Goal: Book appointment/travel/reservation

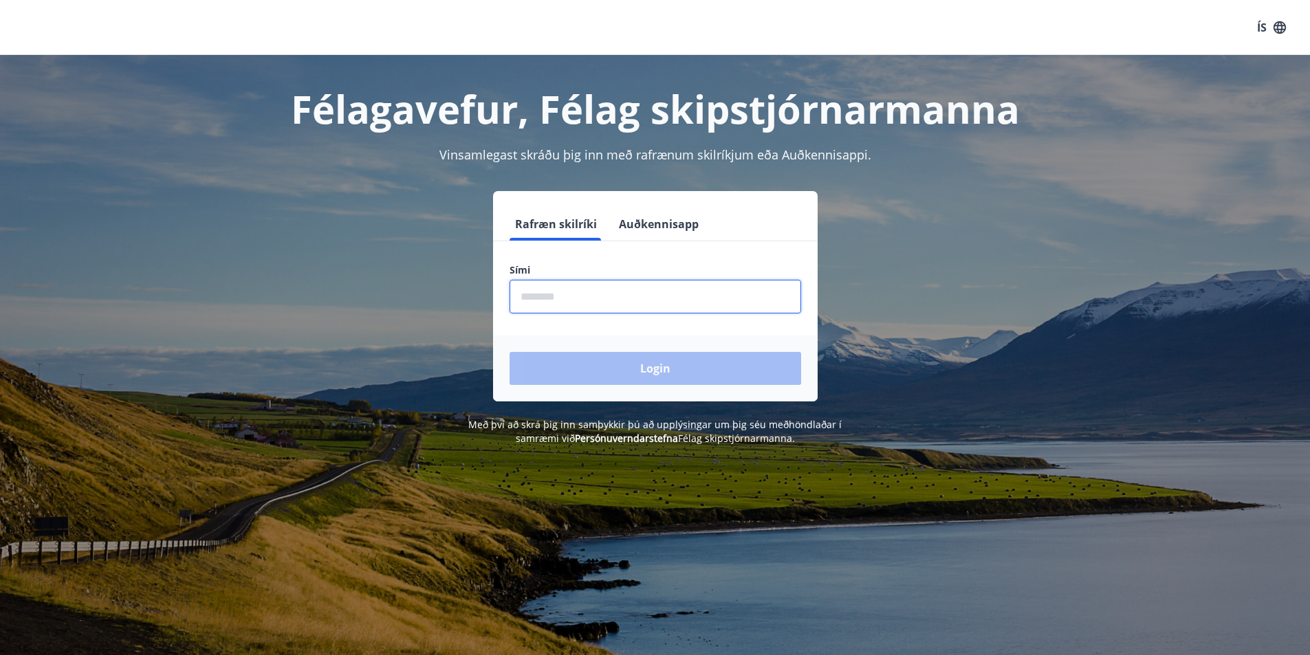
click at [671, 286] on input "phone" at bounding box center [656, 297] width 292 height 34
type input "********"
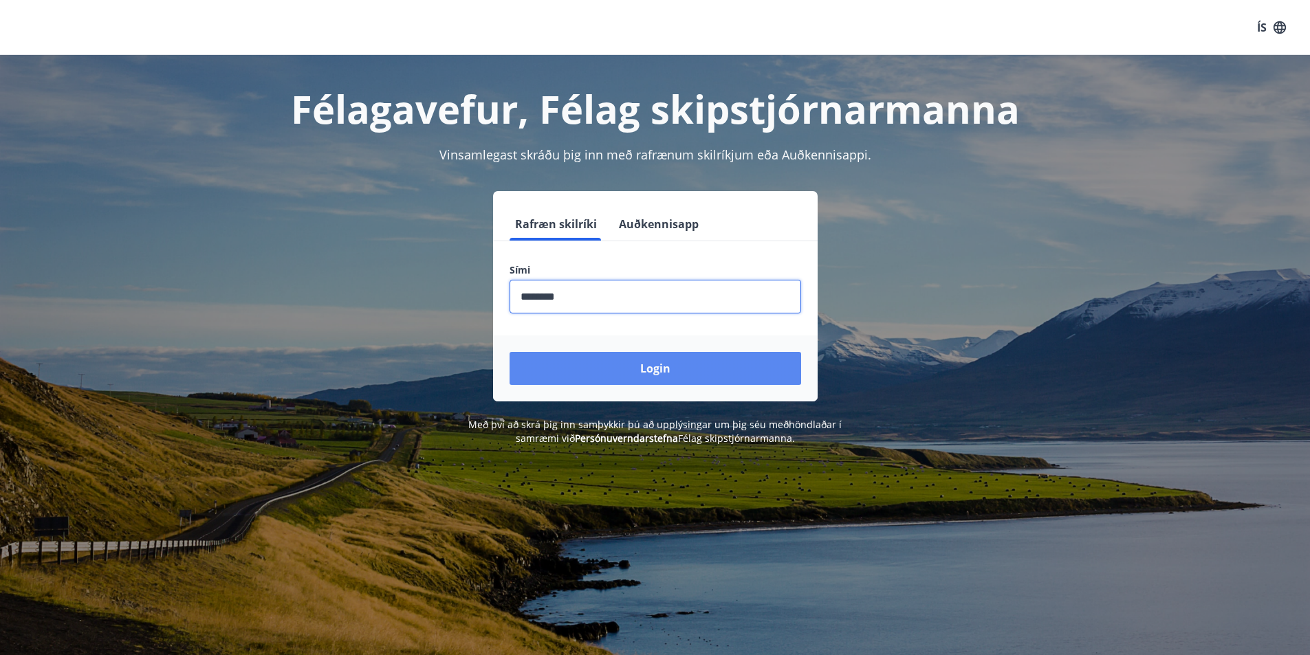
click at [611, 363] on button "Login" at bounding box center [656, 368] width 292 height 33
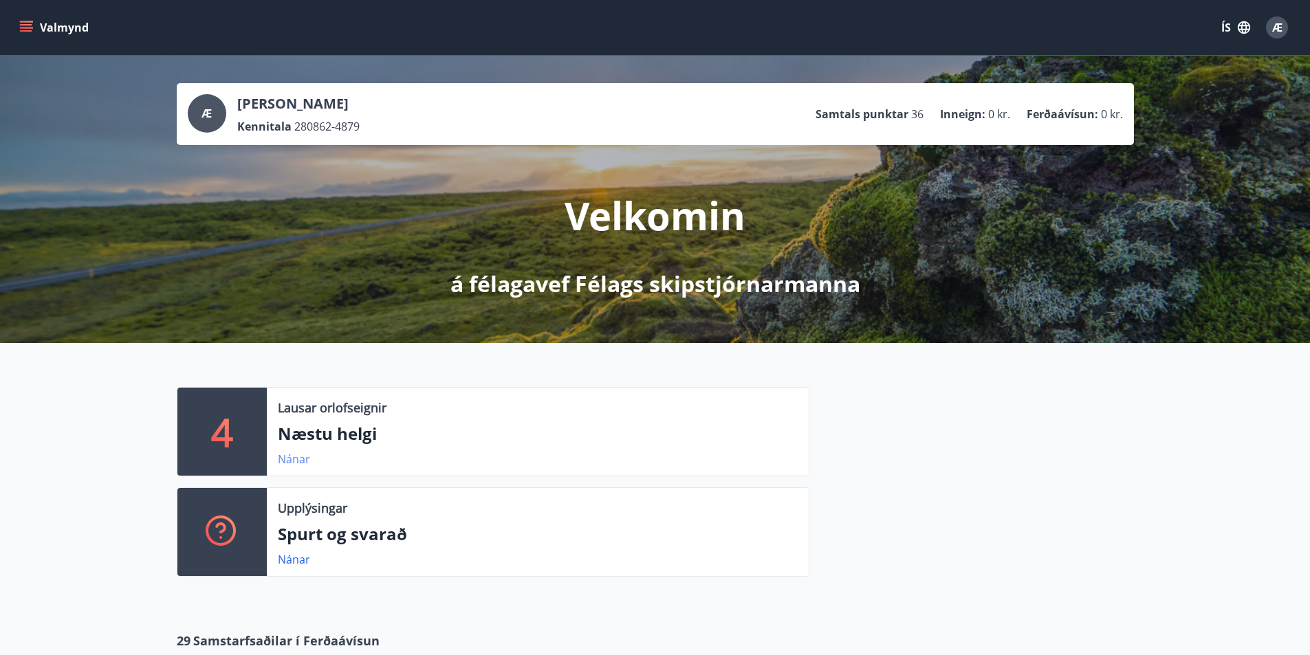
click at [300, 458] on link "Nánar" at bounding box center [294, 459] width 32 height 15
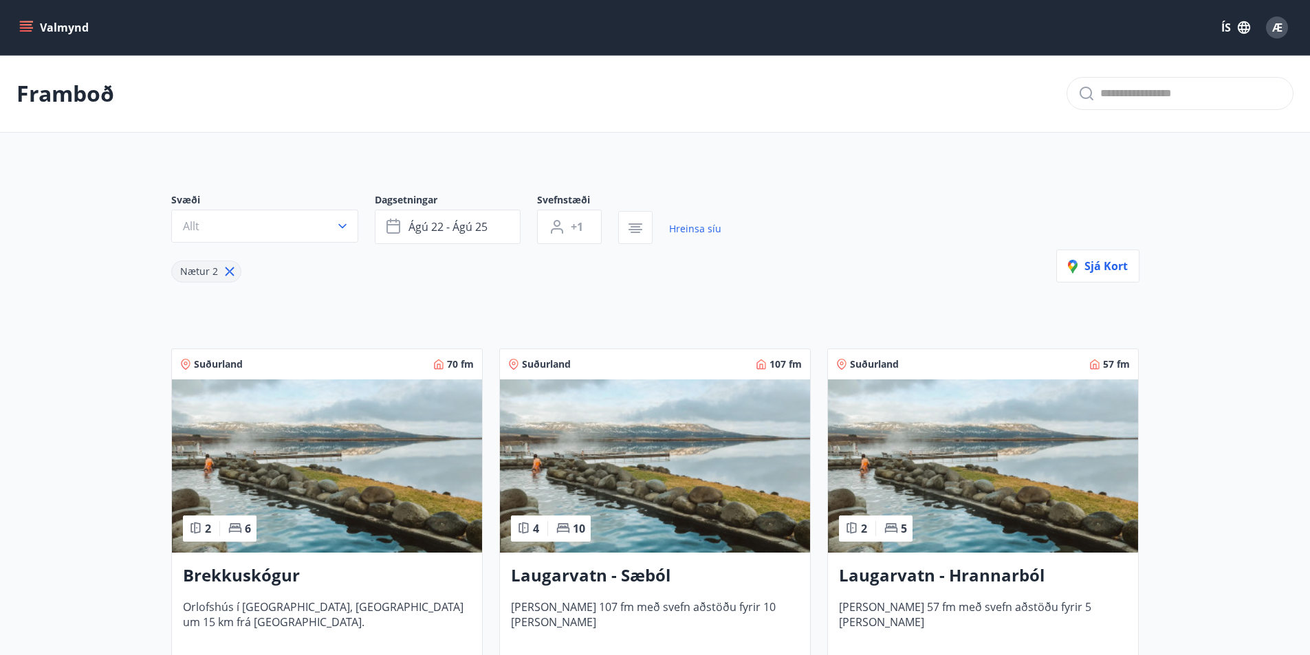
click at [31, 25] on icon "menu" at bounding box center [26, 24] width 12 height 1
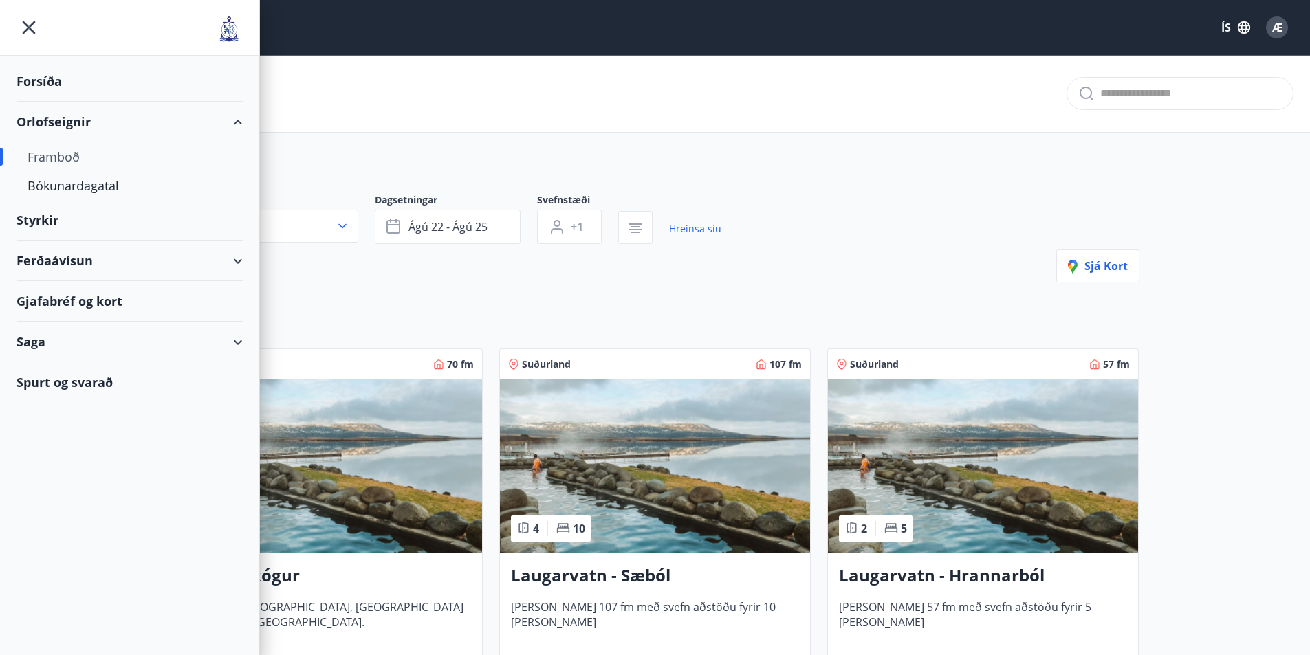
click at [32, 26] on icon "menu" at bounding box center [29, 27] width 25 height 25
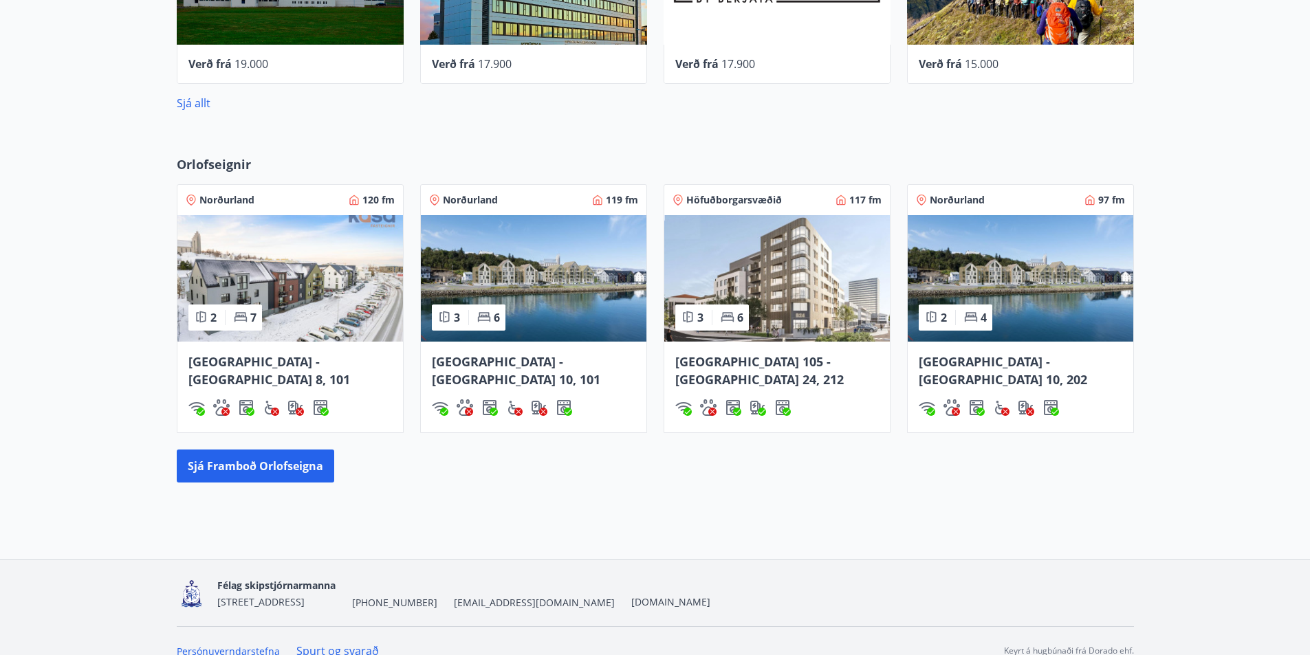
scroll to position [745, 0]
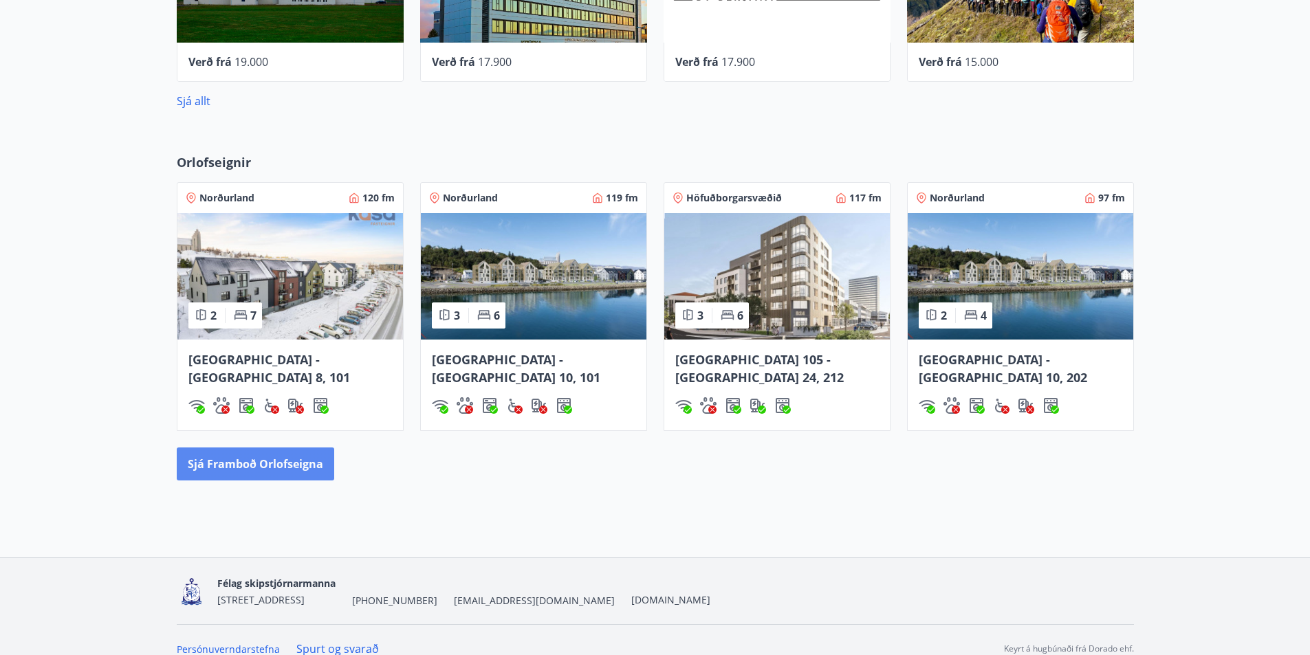
click at [268, 448] on button "Sjá framboð orlofseigna" at bounding box center [255, 464] width 157 height 33
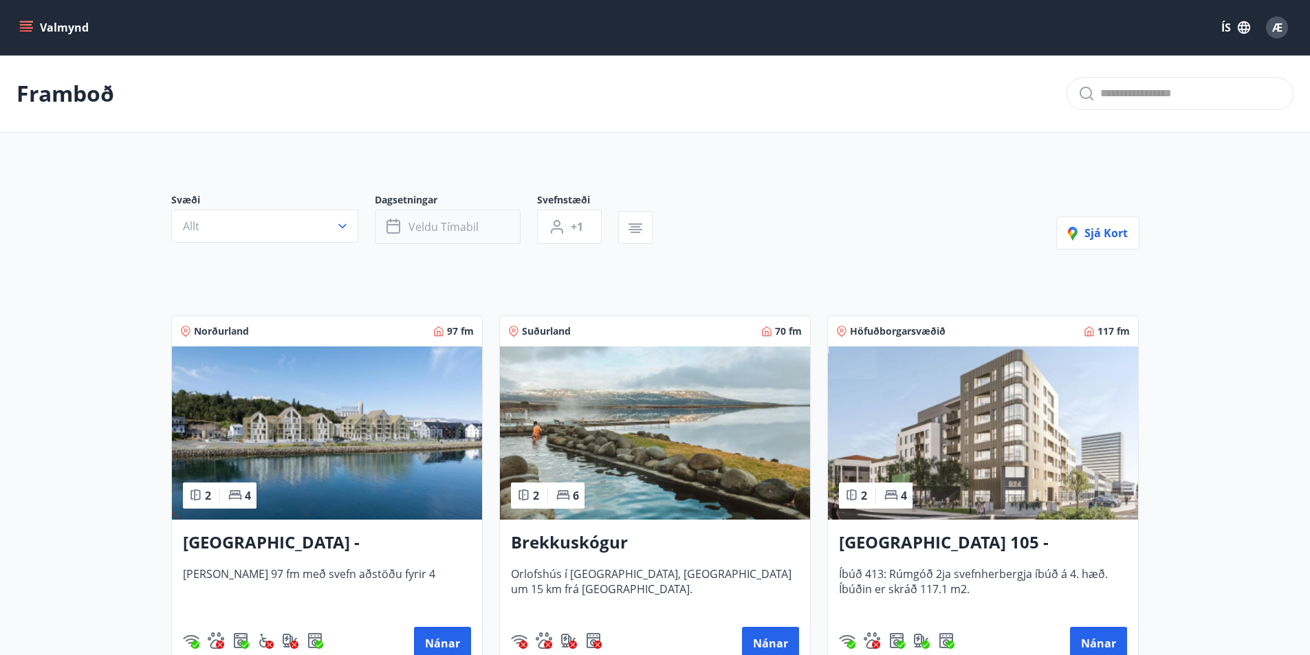
click at [487, 223] on button "Veldu tímabil" at bounding box center [448, 227] width 146 height 34
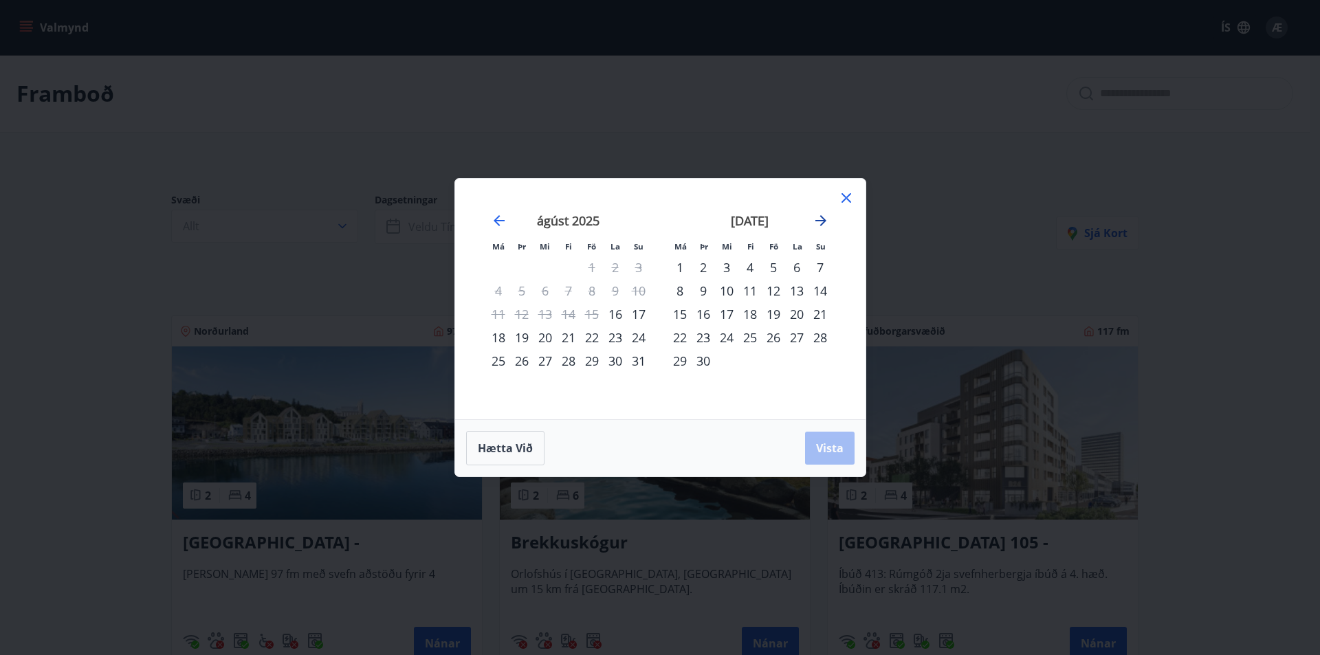
click at [823, 222] on icon "Move forward to switch to the next month." at bounding box center [821, 220] width 11 height 11
click at [775, 265] on div "5" at bounding box center [773, 267] width 23 height 23
click at [820, 263] on div "7" at bounding box center [820, 267] width 23 height 23
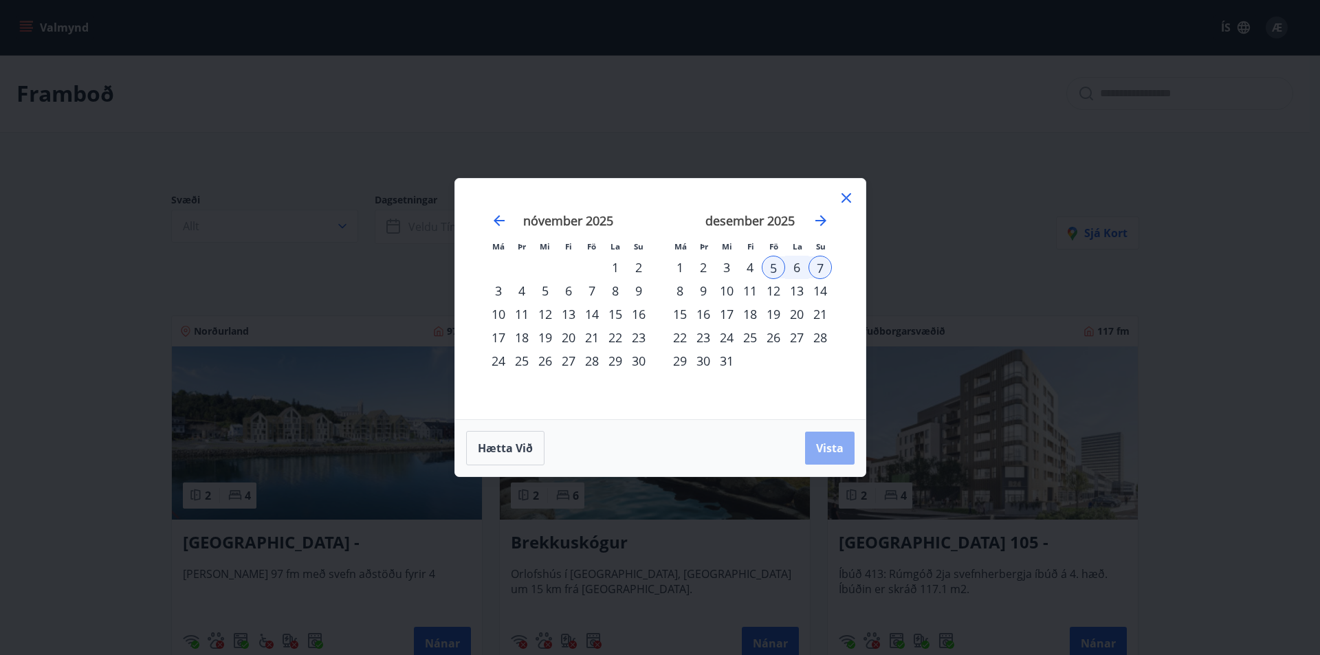
click at [831, 442] on span "Vista" at bounding box center [830, 448] width 28 height 15
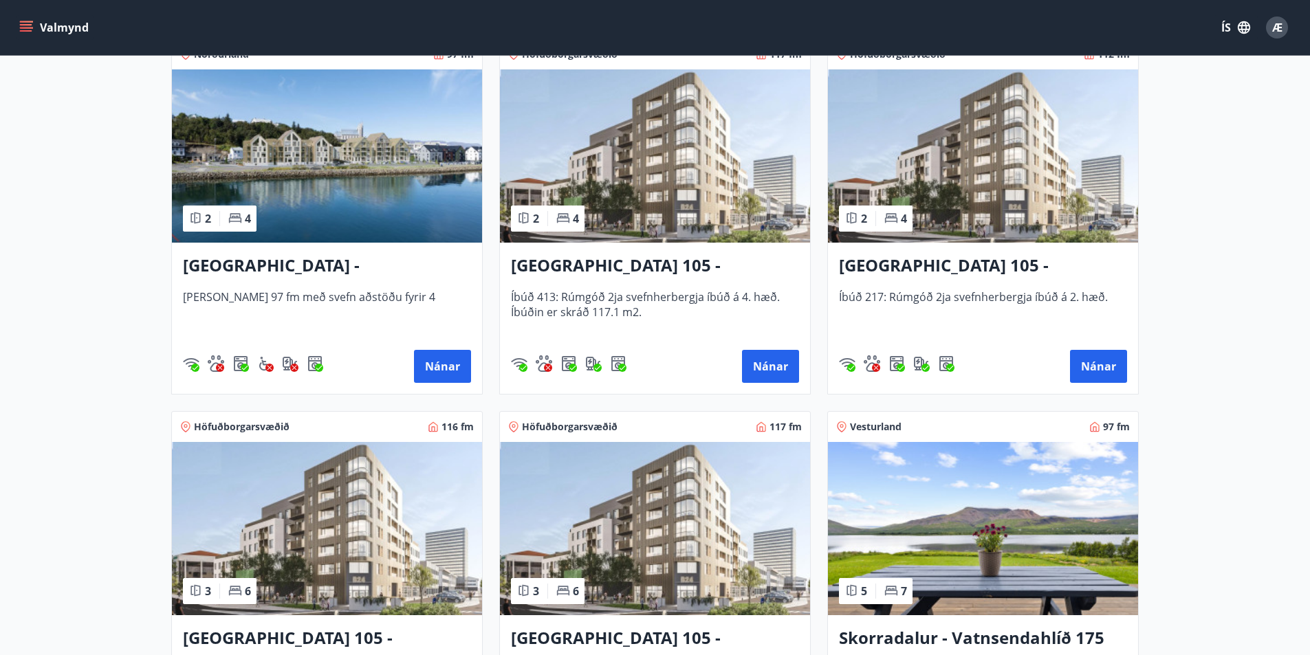
scroll to position [275, 0]
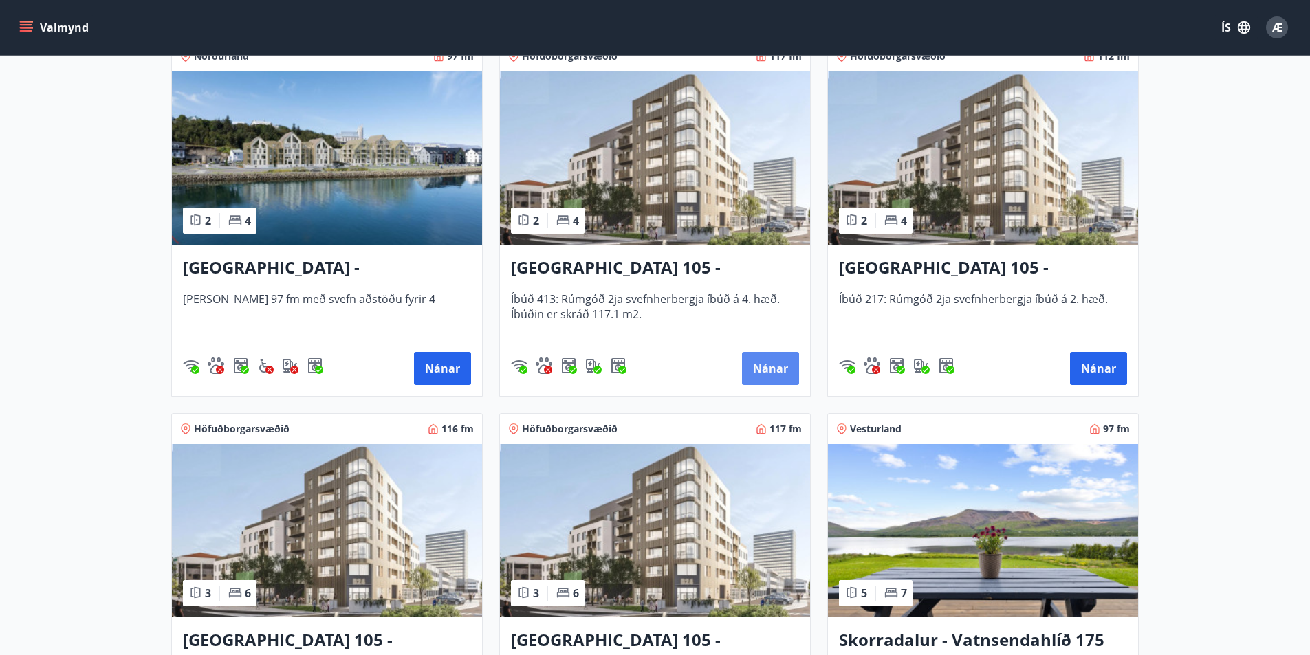
click at [767, 358] on button "Nánar" at bounding box center [770, 368] width 57 height 33
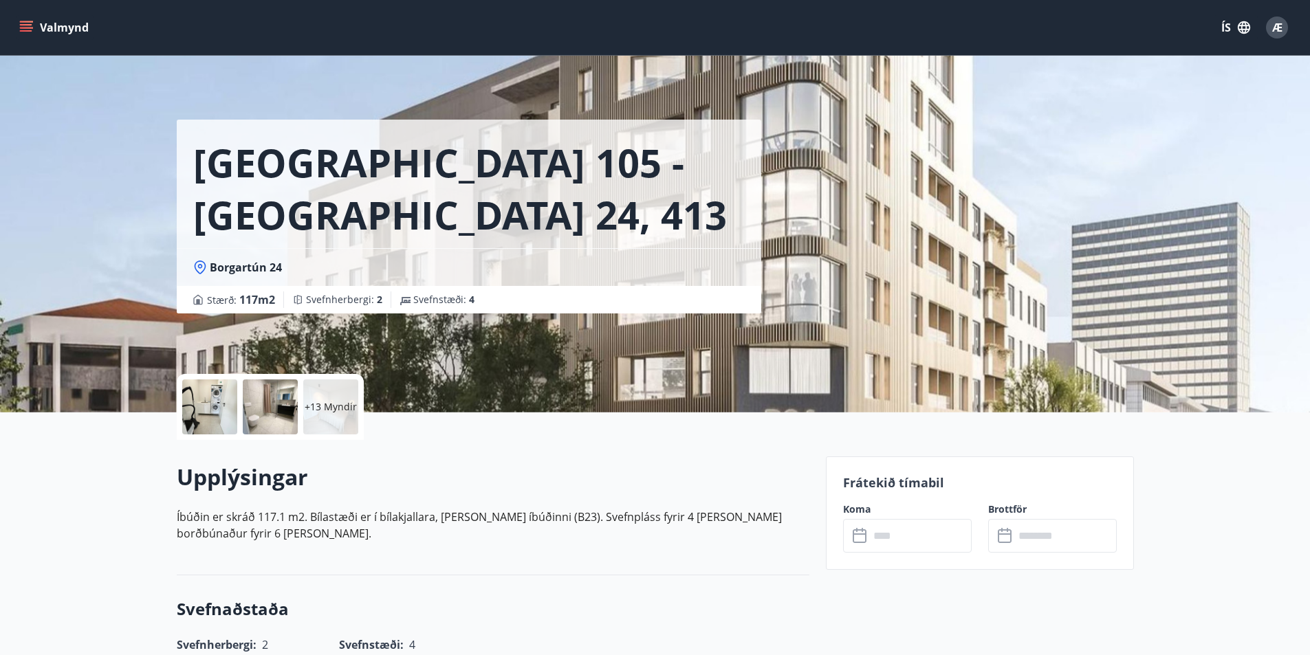
click at [223, 404] on div at bounding box center [209, 407] width 55 height 55
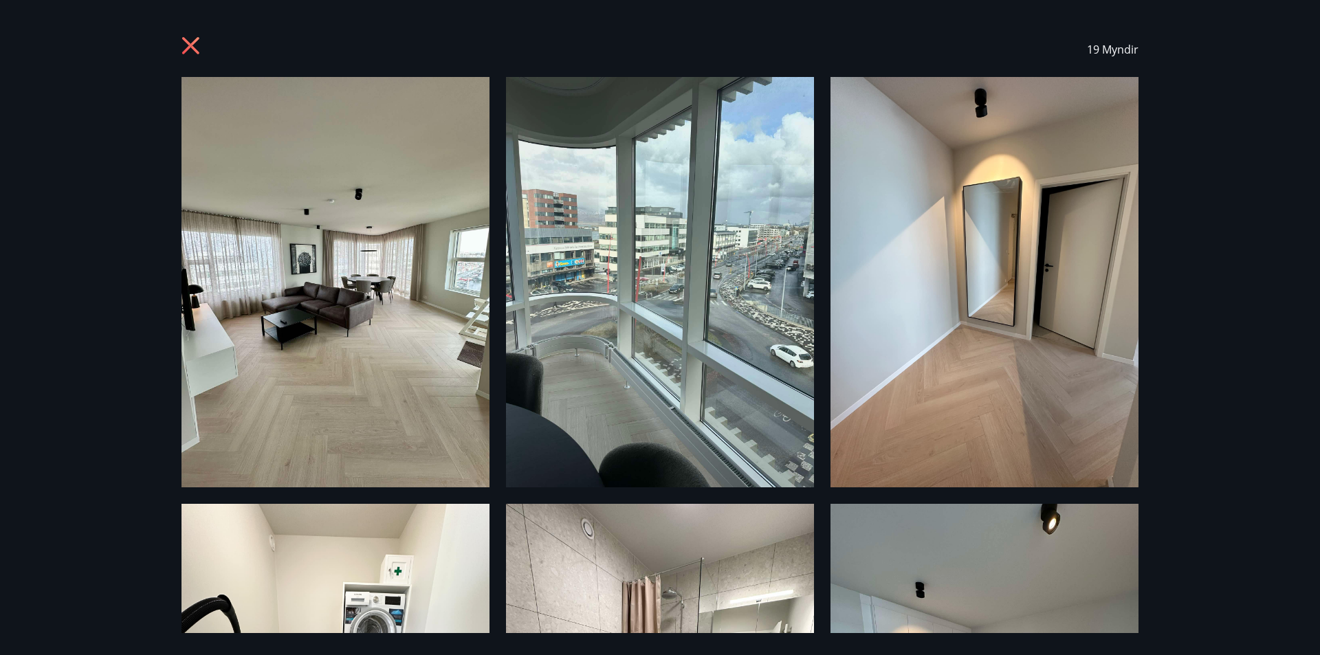
click at [195, 44] on icon at bounding box center [193, 47] width 22 height 22
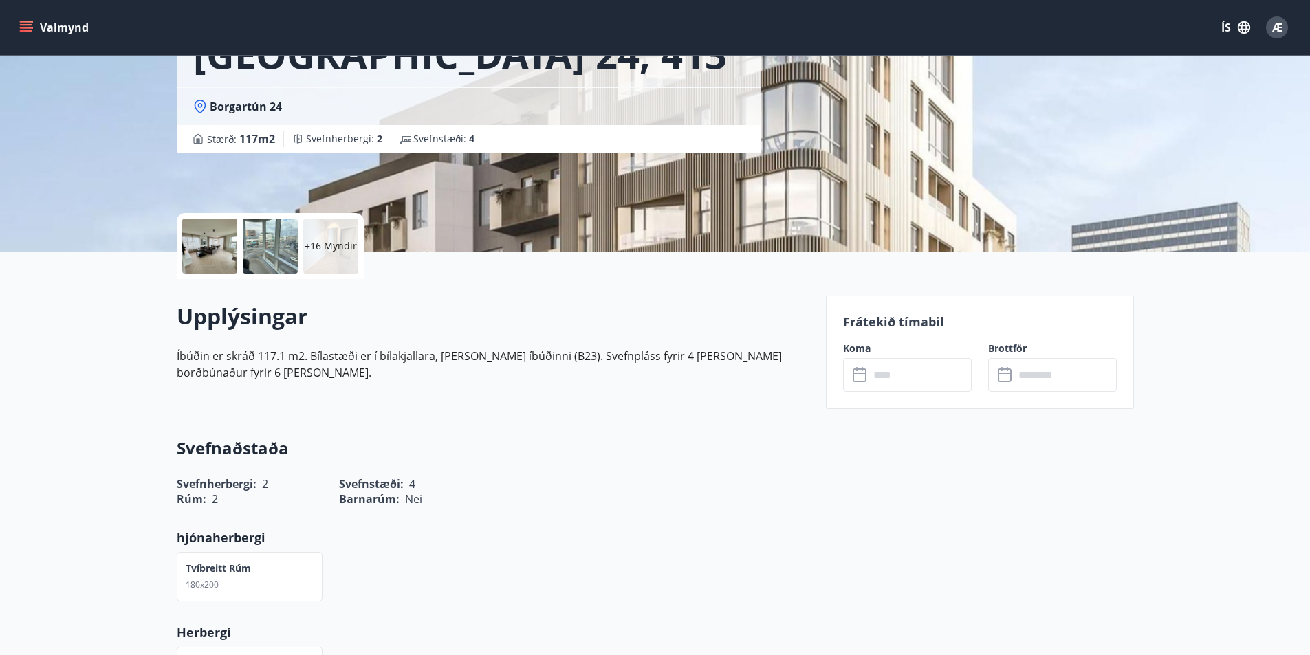
scroll to position [206, 0]
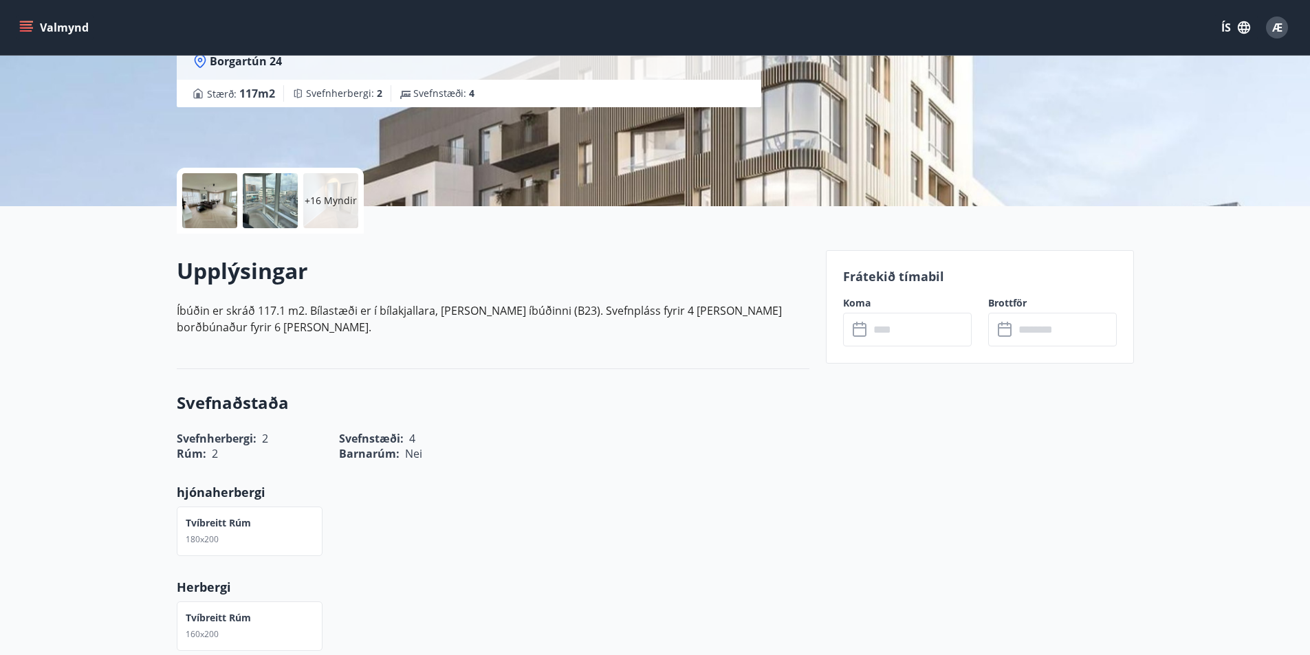
click at [888, 325] on input "text" at bounding box center [920, 330] width 102 height 34
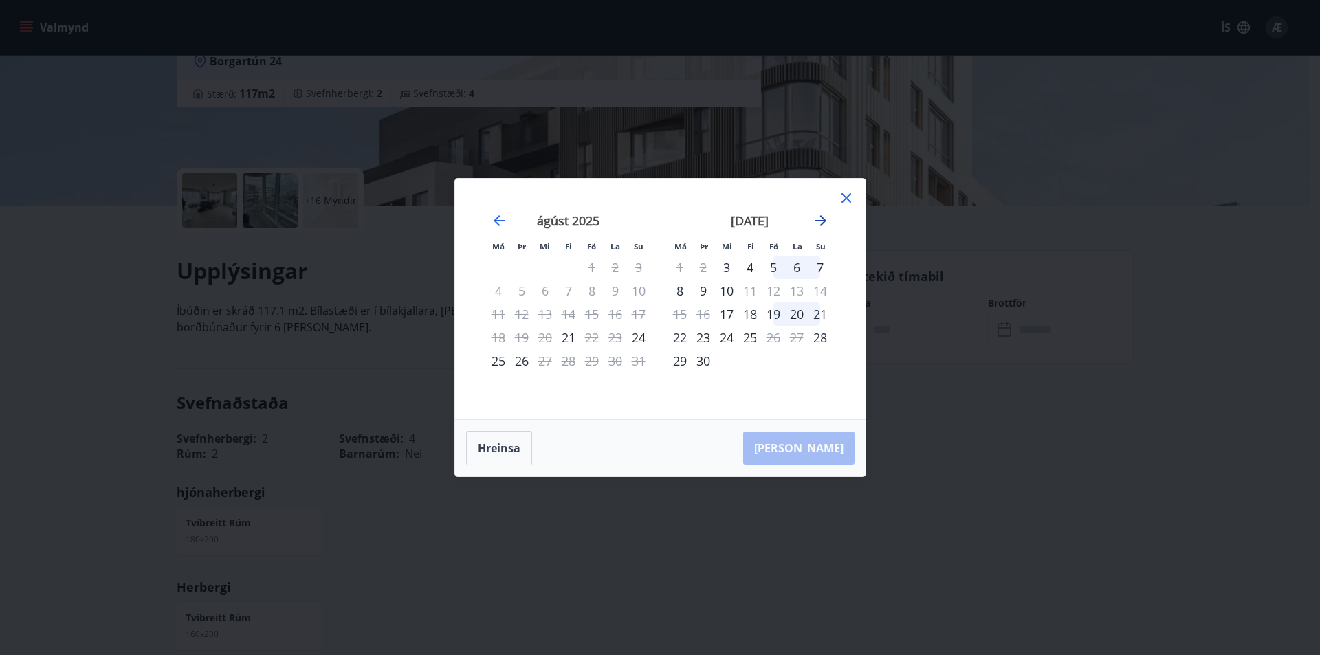
click at [820, 216] on icon "Move forward to switch to the next month." at bounding box center [821, 220] width 17 height 17
click at [772, 264] on div "5" at bounding box center [773, 267] width 23 height 23
click at [819, 263] on div "7" at bounding box center [820, 267] width 23 height 23
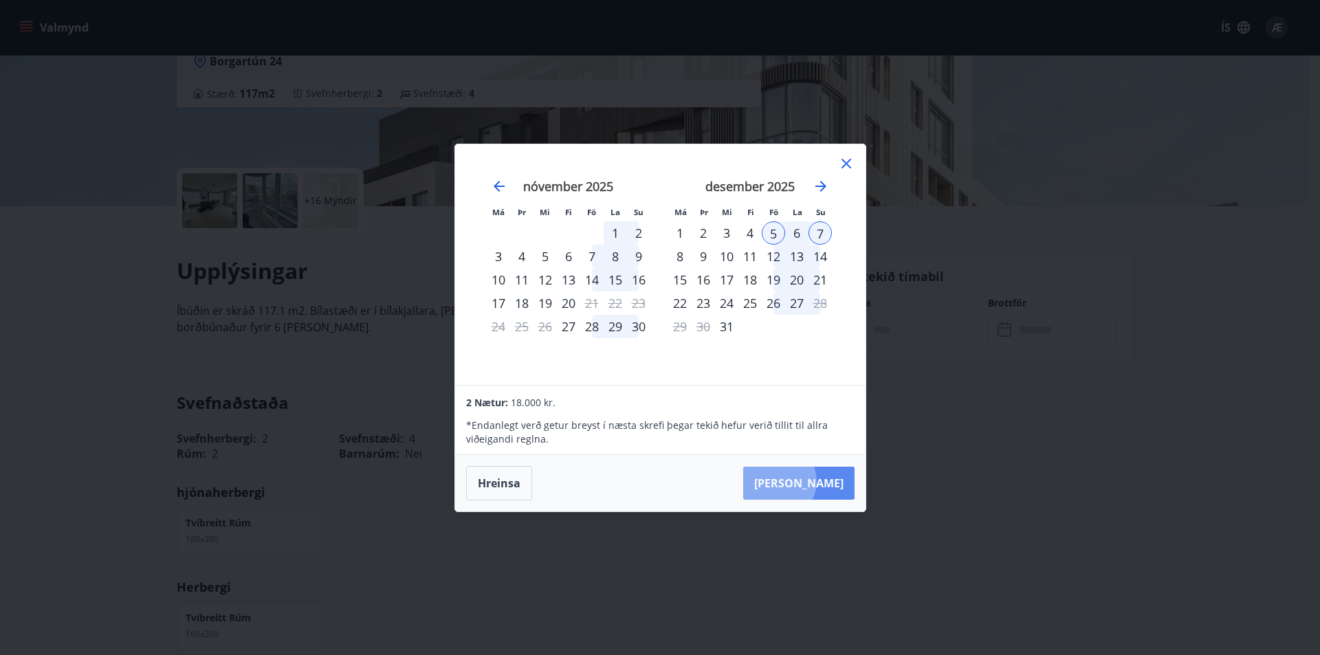
click at [821, 481] on button "Taka Frá" at bounding box center [798, 483] width 111 height 33
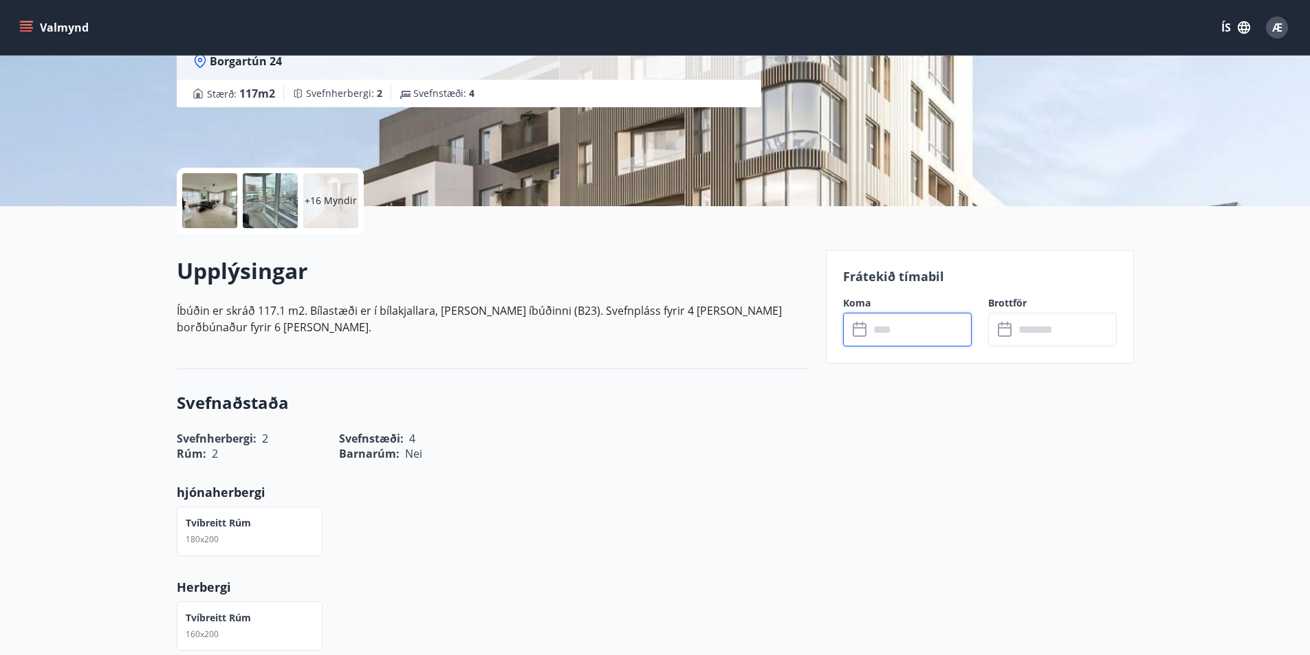
type input "******"
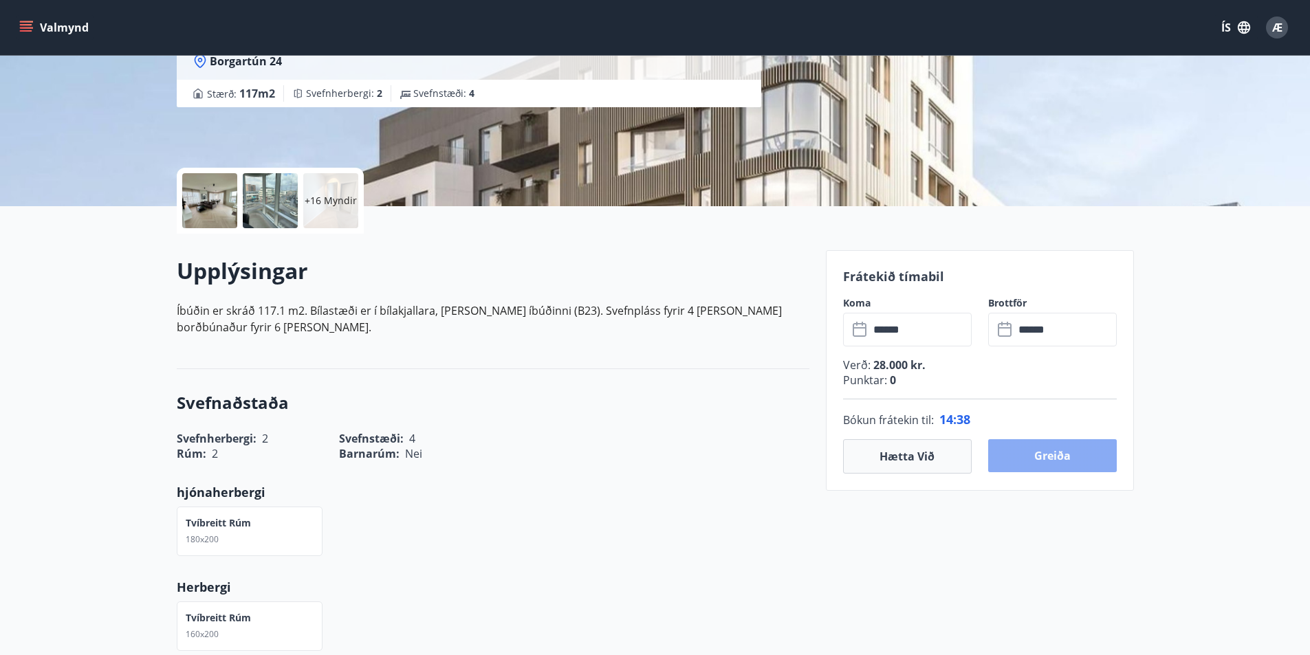
click at [1045, 446] on button "Greiða" at bounding box center [1052, 455] width 129 height 33
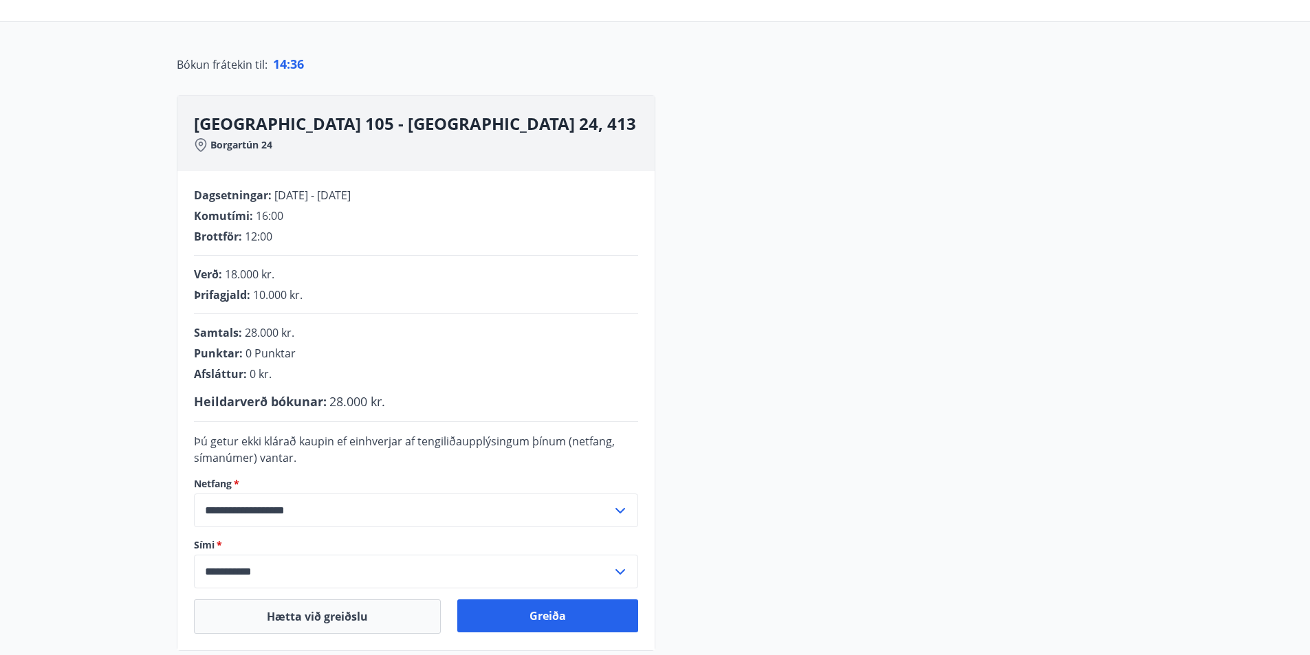
scroll to position [206, 0]
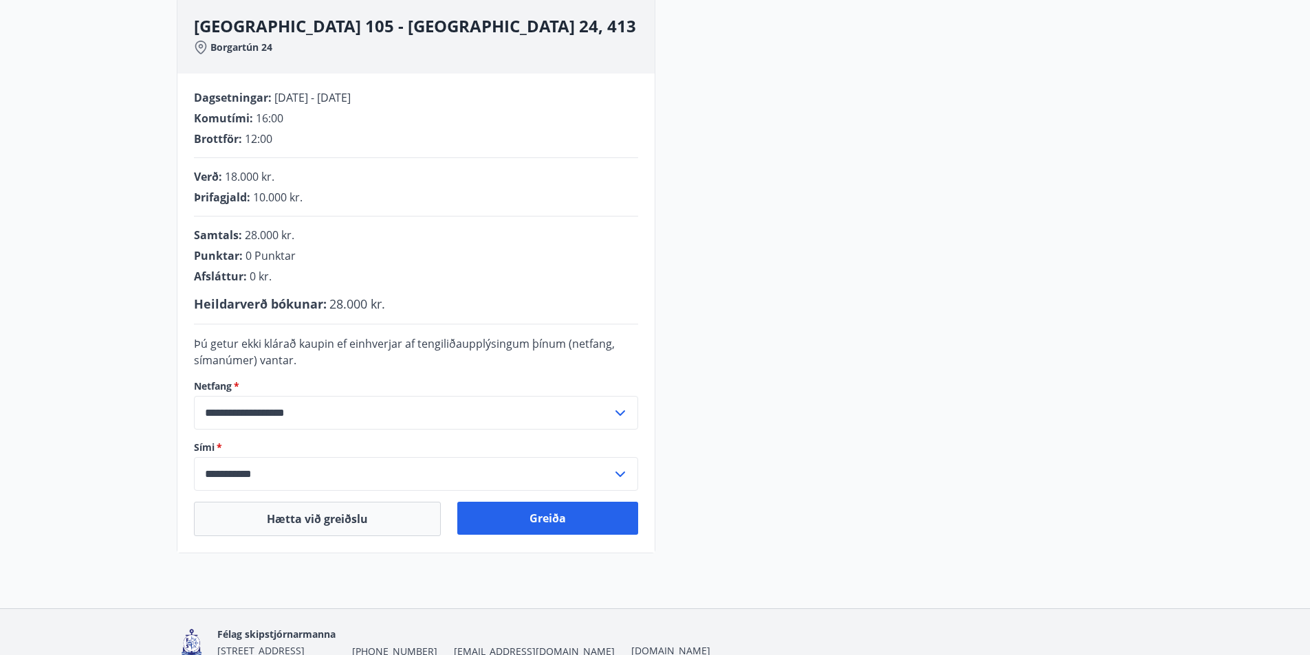
click at [622, 410] on icon at bounding box center [620, 413] width 17 height 17
click at [273, 466] on li "Skrá nýtt netfang" at bounding box center [416, 467] width 443 height 25
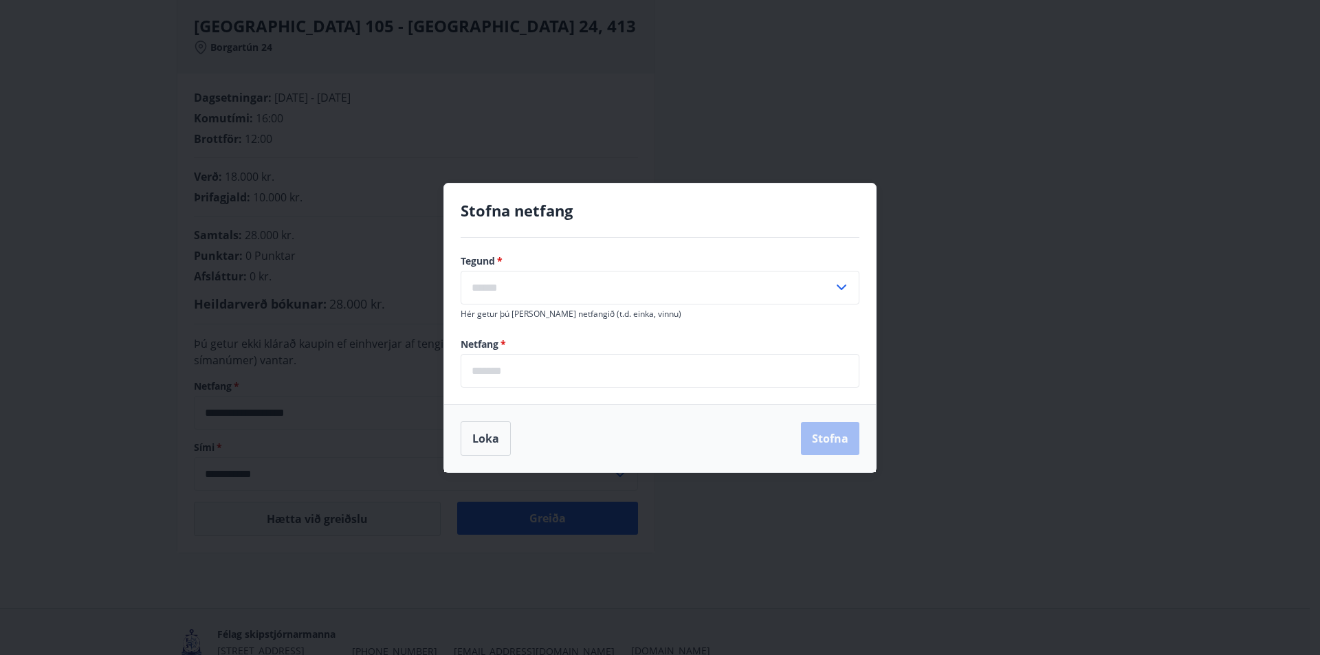
click at [838, 284] on icon at bounding box center [841, 287] width 17 height 17
click at [488, 338] on li "Annað" at bounding box center [659, 341] width 397 height 25
type input "*****"
click at [507, 371] on input "email" at bounding box center [660, 371] width 399 height 34
type input "**********"
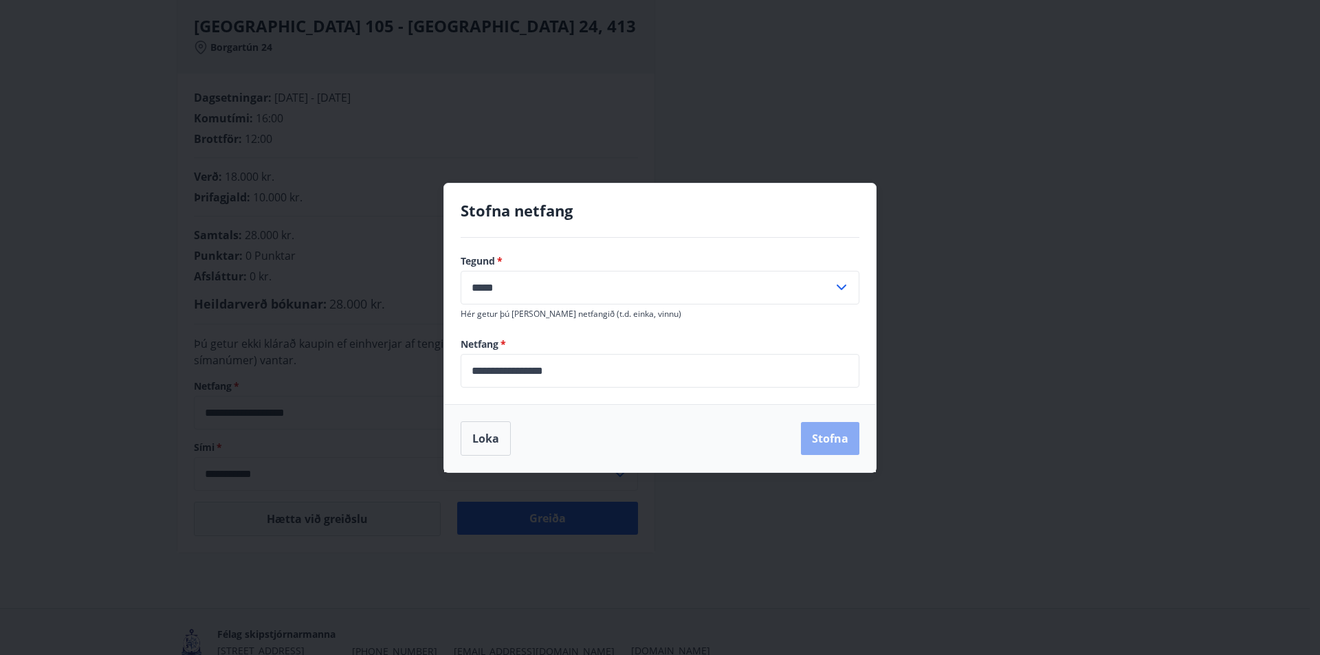
click at [827, 442] on button "Stofna" at bounding box center [830, 438] width 58 height 33
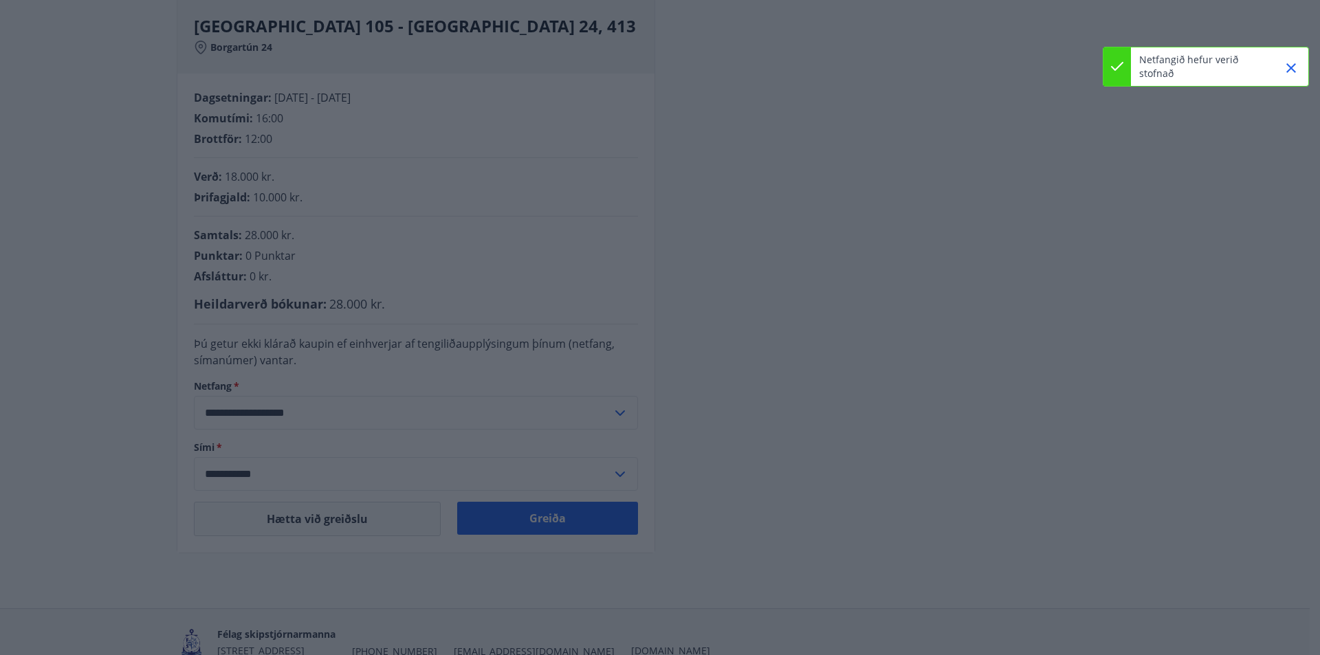
type input "**********"
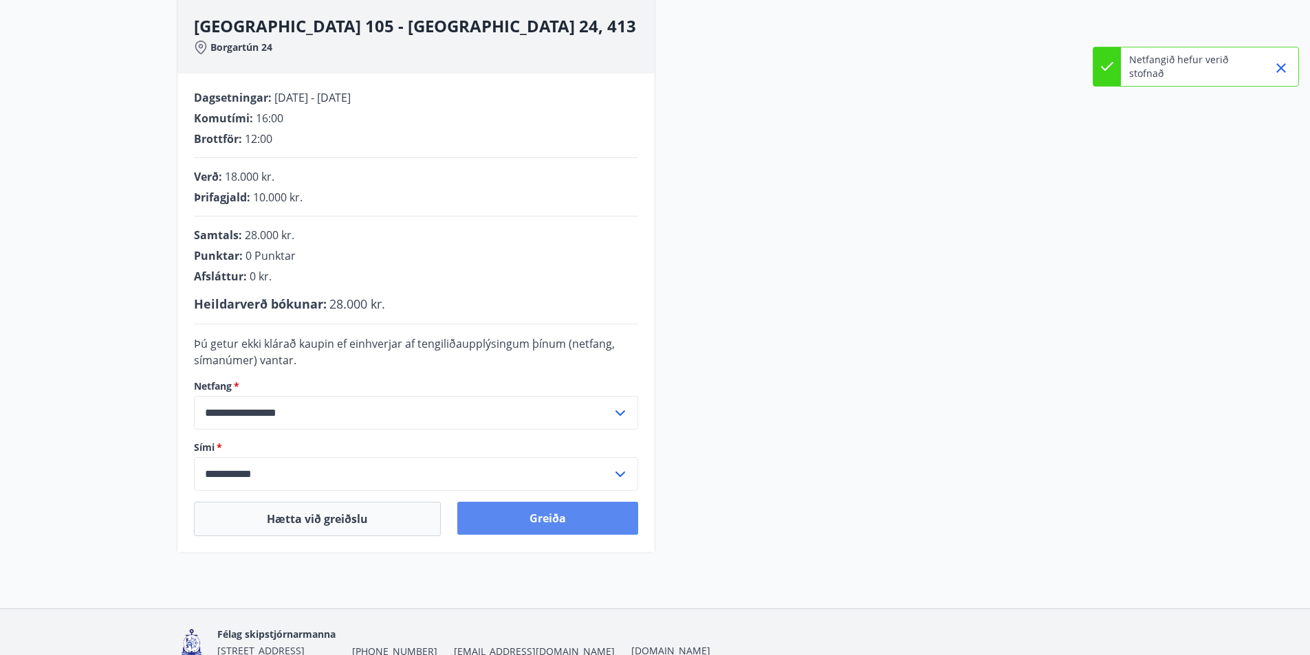
click at [499, 513] on button "Greiða" at bounding box center [547, 518] width 181 height 33
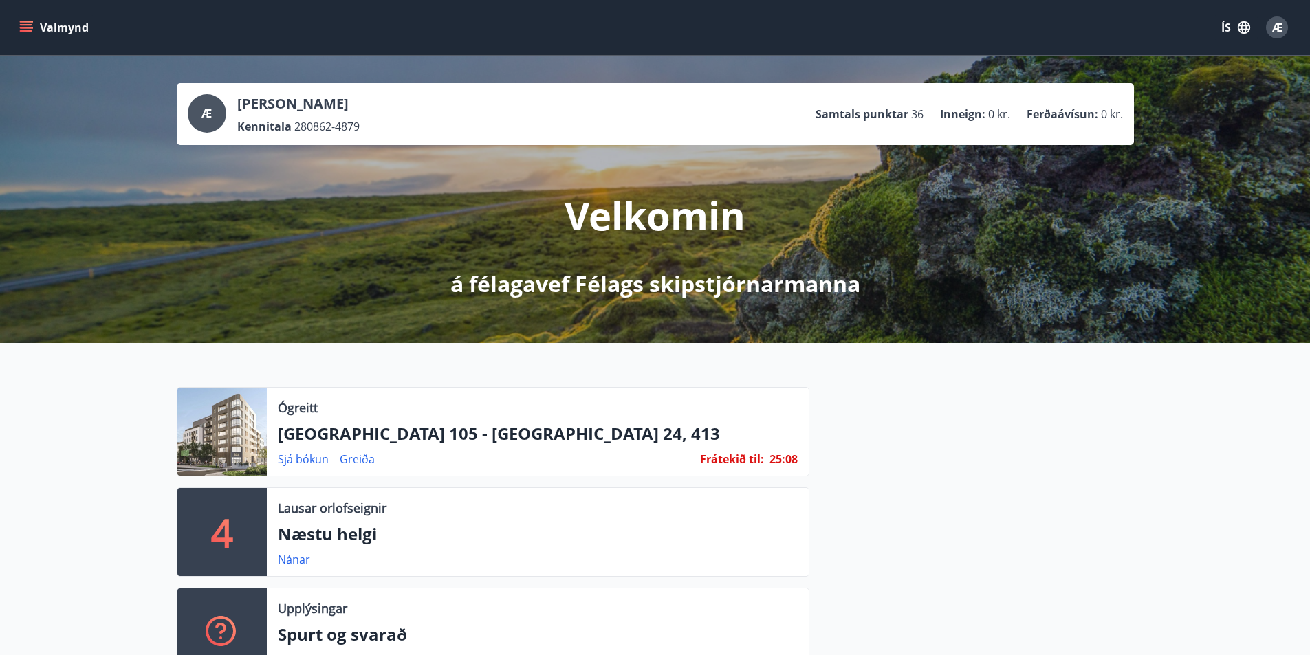
click at [1273, 30] on span "Æ" at bounding box center [1277, 27] width 10 height 15
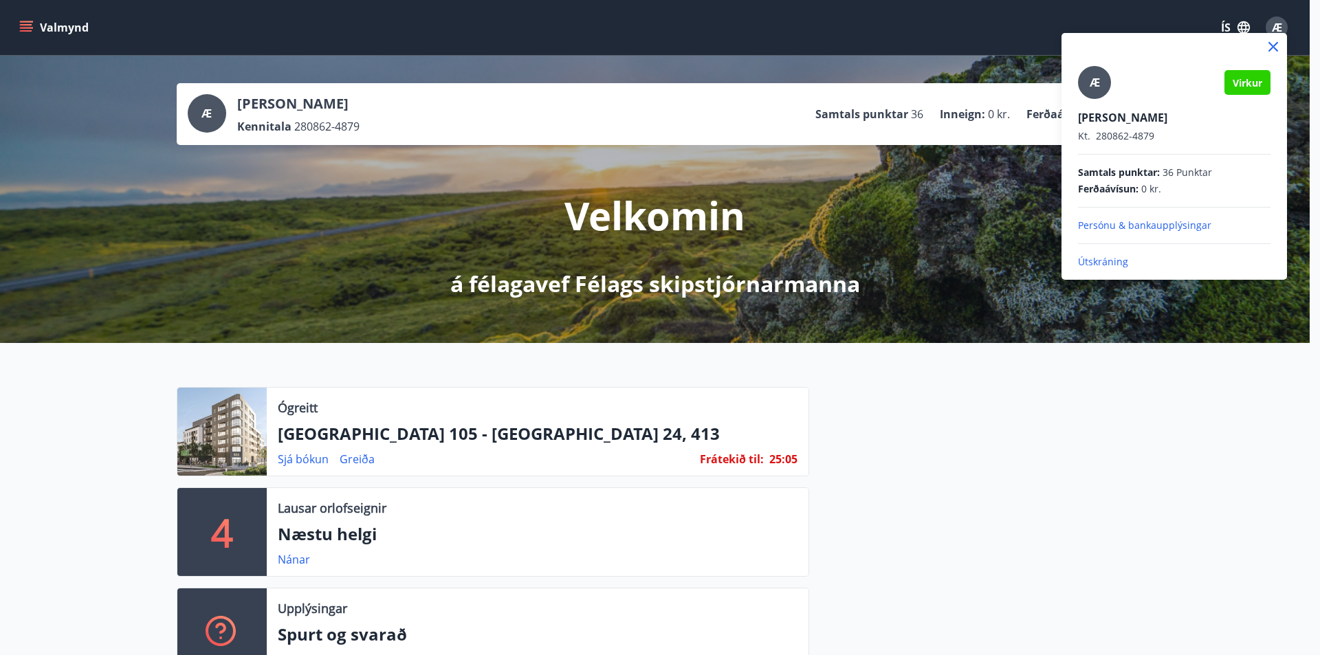
click at [1098, 260] on p "Útskráning" at bounding box center [1174, 262] width 193 height 14
